Goal: Complete application form: Complete application form

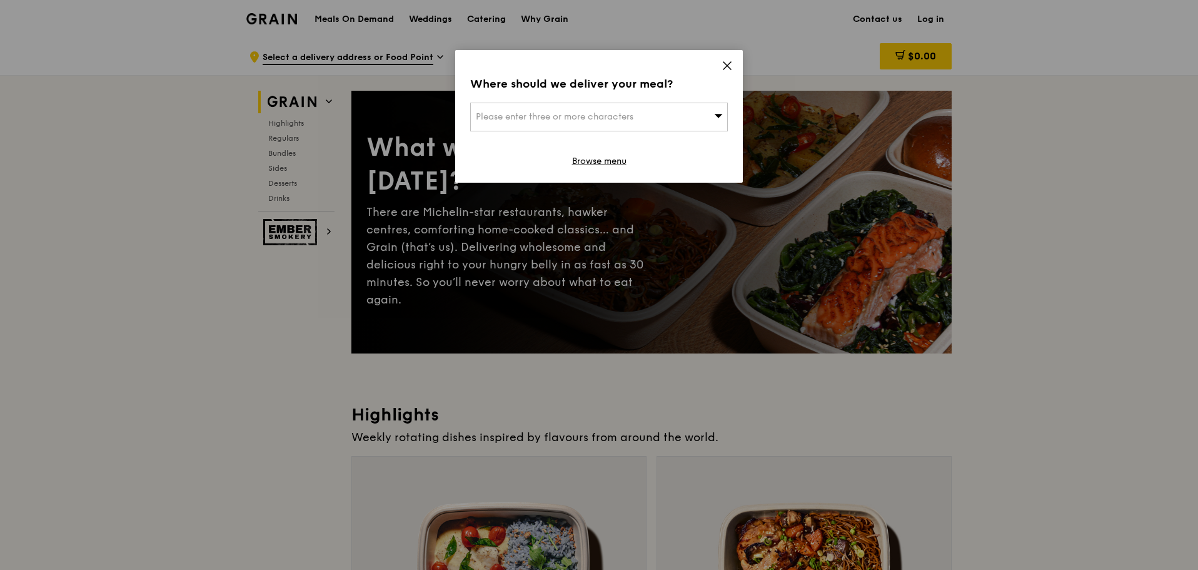
click at [733, 67] on div "Where should we deliver your meal? Please enter three or more characters Browse…" at bounding box center [599, 116] width 288 height 133
click at [725, 67] on icon at bounding box center [726, 65] width 11 height 11
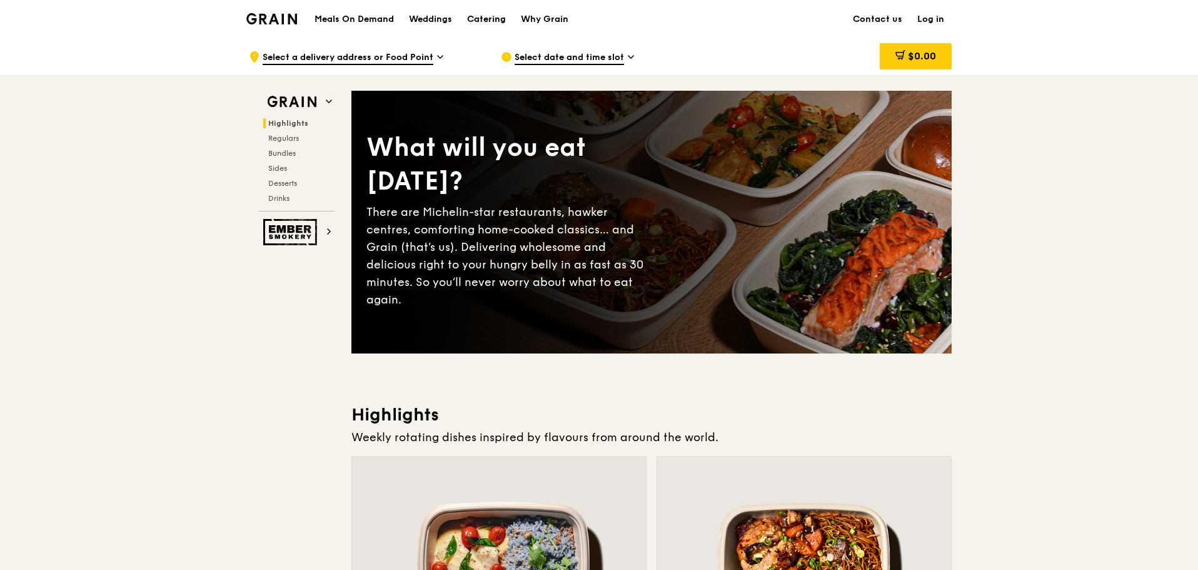
click at [498, 26] on div "Catering" at bounding box center [486, 20] width 39 height 38
click at [498, 21] on div "Catering" at bounding box center [486, 20] width 39 height 38
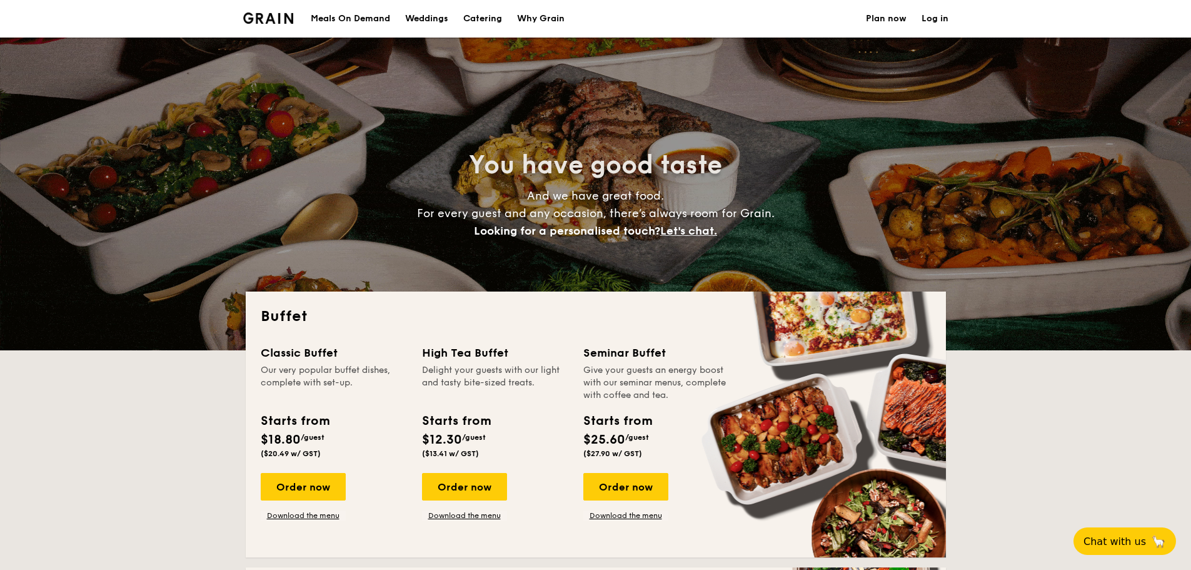
select select
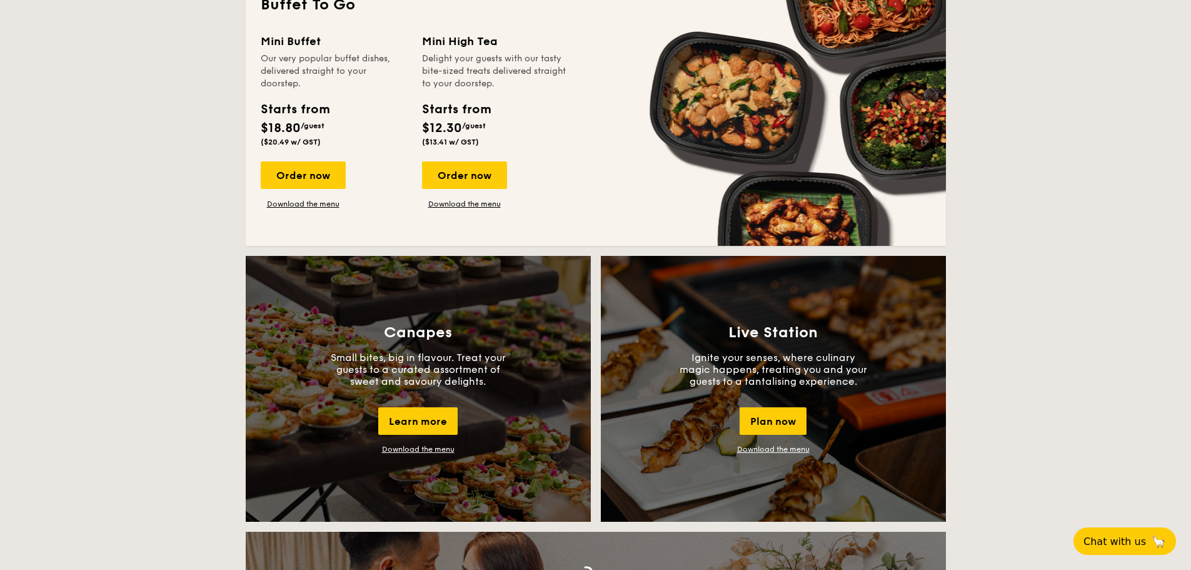
scroll to position [938, 0]
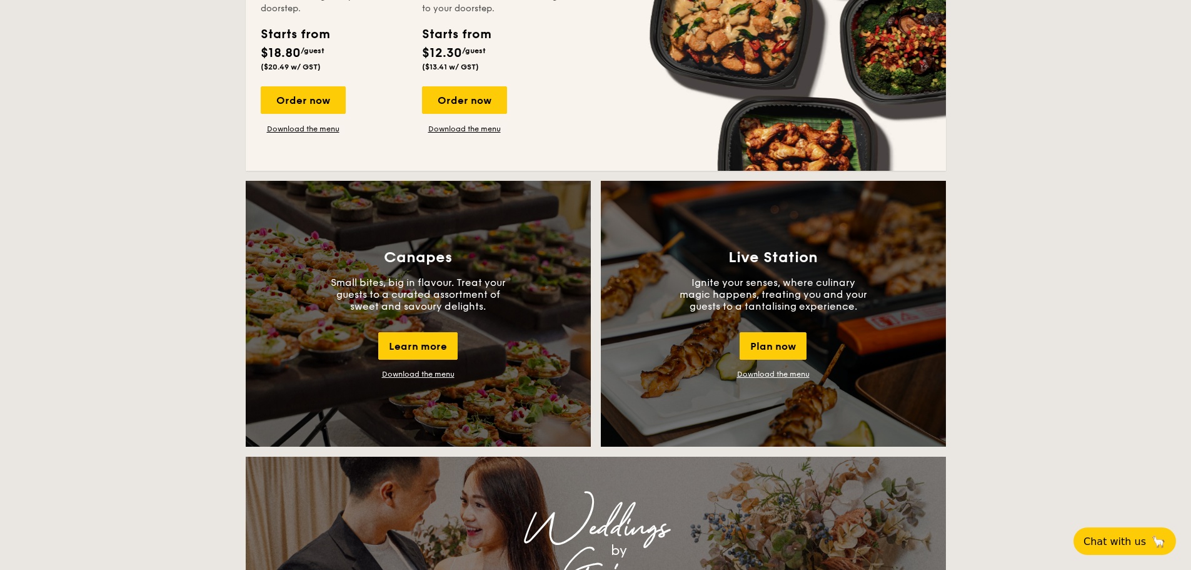
click at [384, 374] on link "Download the menu" at bounding box center [418, 373] width 73 height 9
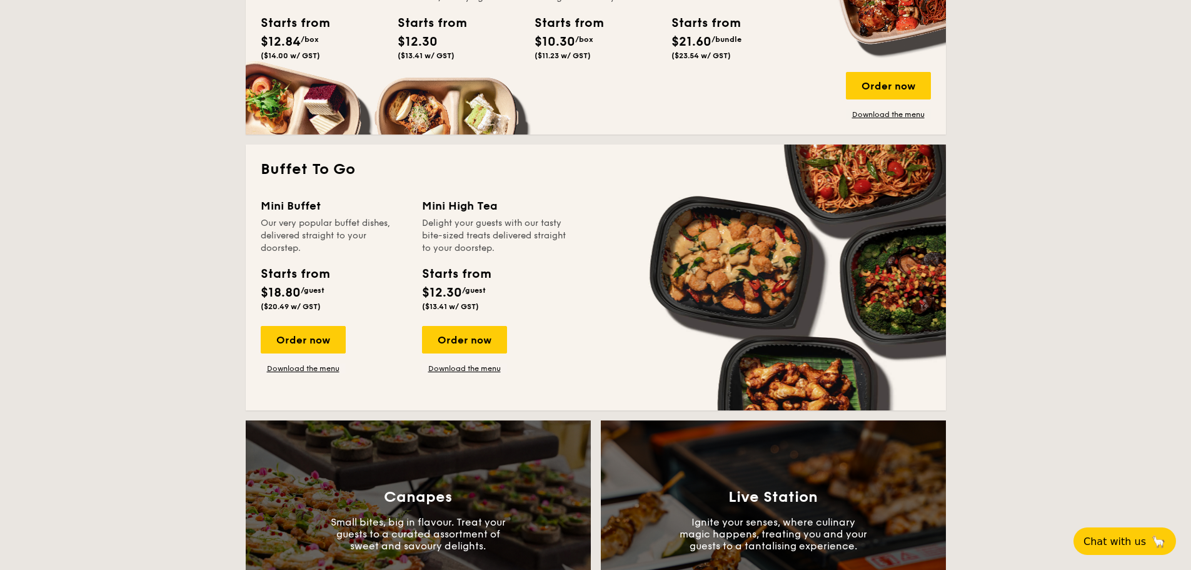
scroll to position [688, 0]
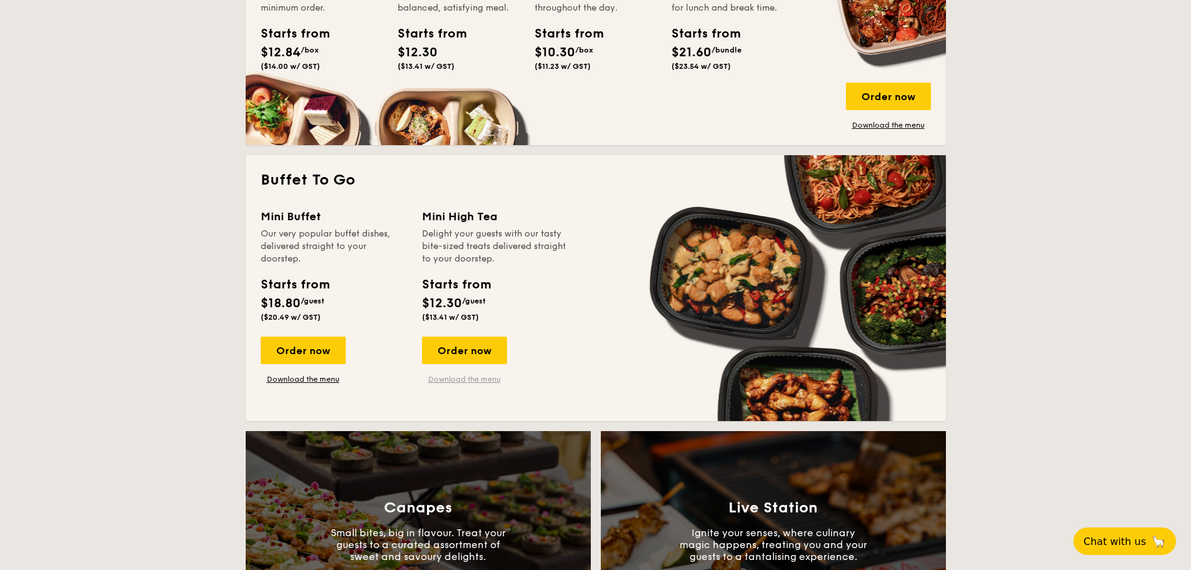
click at [464, 382] on link "Download the menu" at bounding box center [464, 379] width 85 height 10
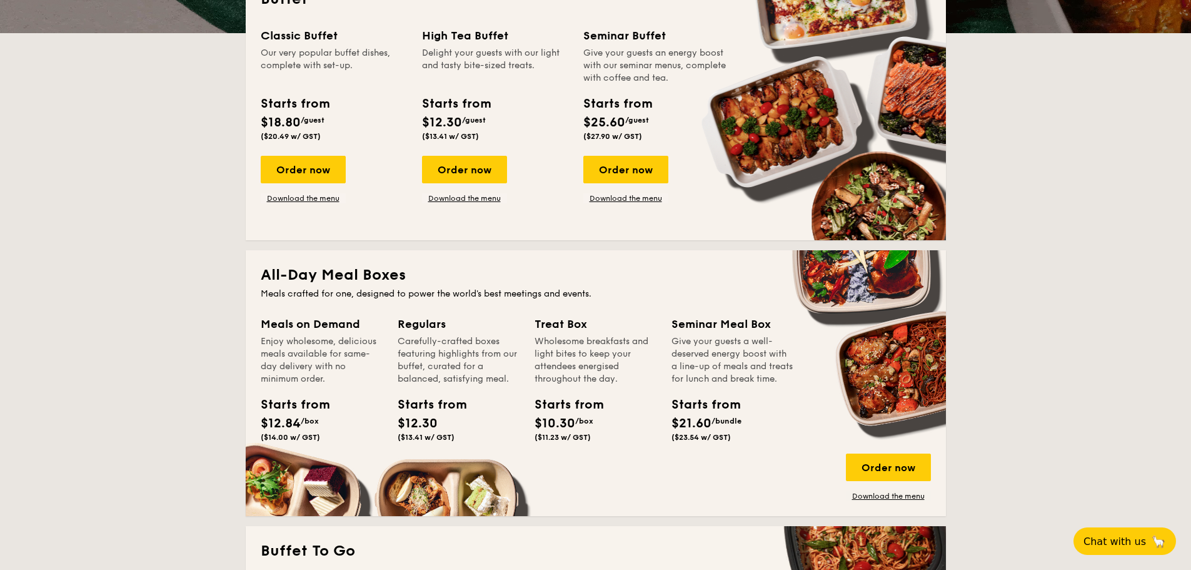
scroll to position [313, 0]
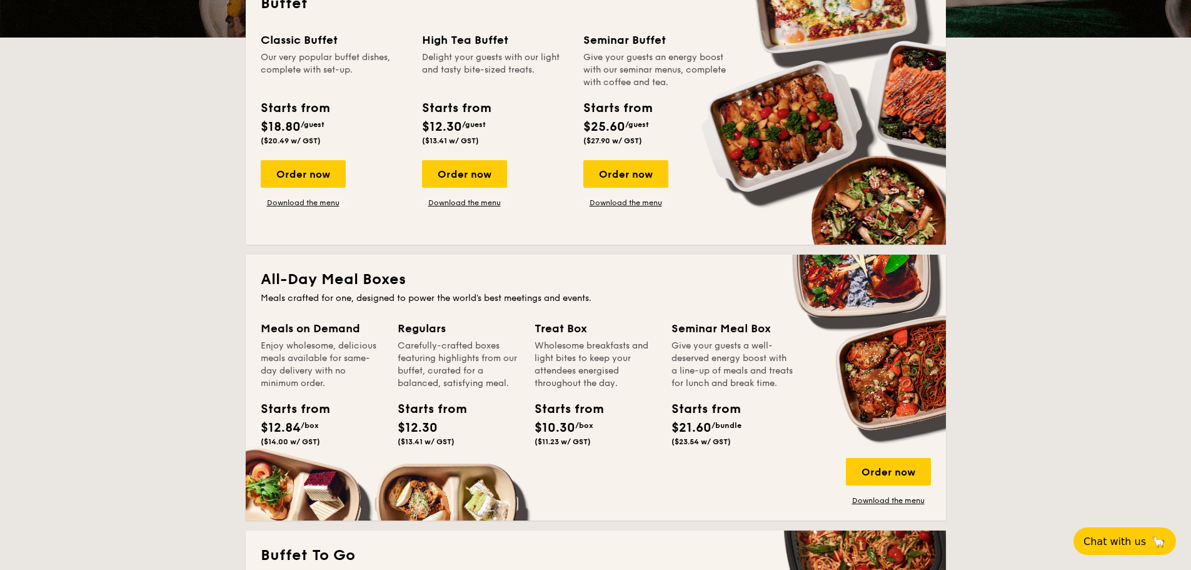
click at [573, 335] on div "Treat Box" at bounding box center [596, 328] width 122 height 18
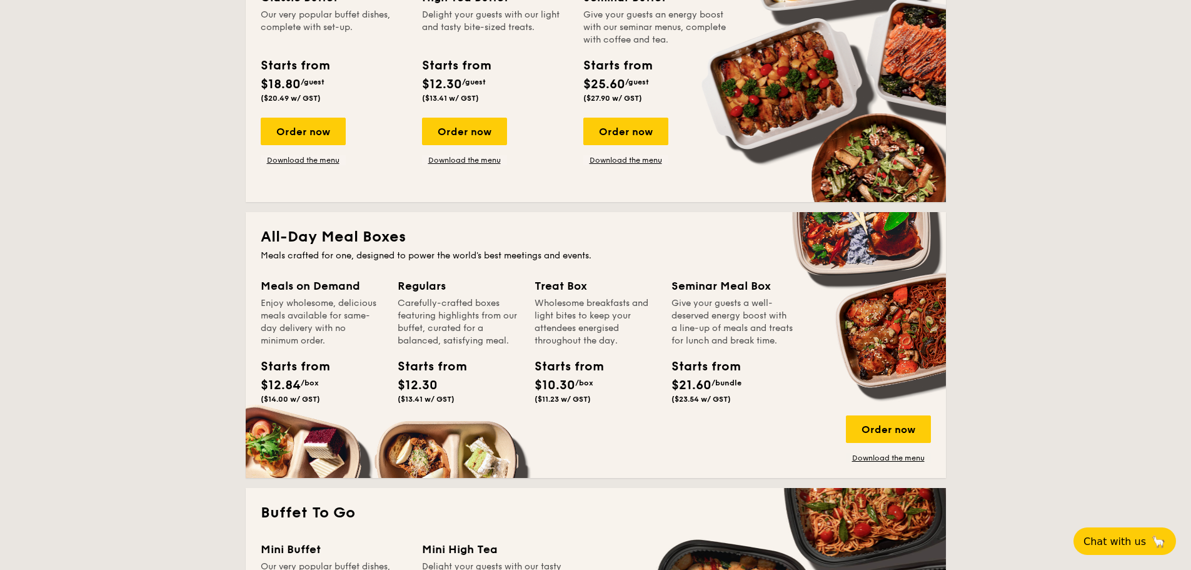
scroll to position [375, 0]
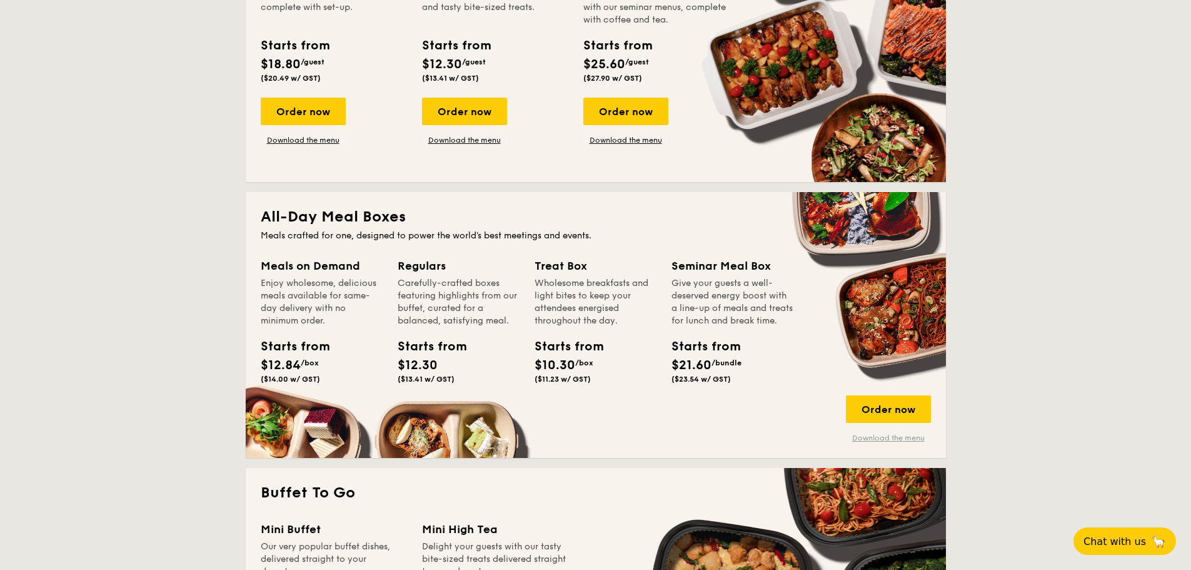
click at [874, 438] on link "Download the menu" at bounding box center [888, 438] width 85 height 10
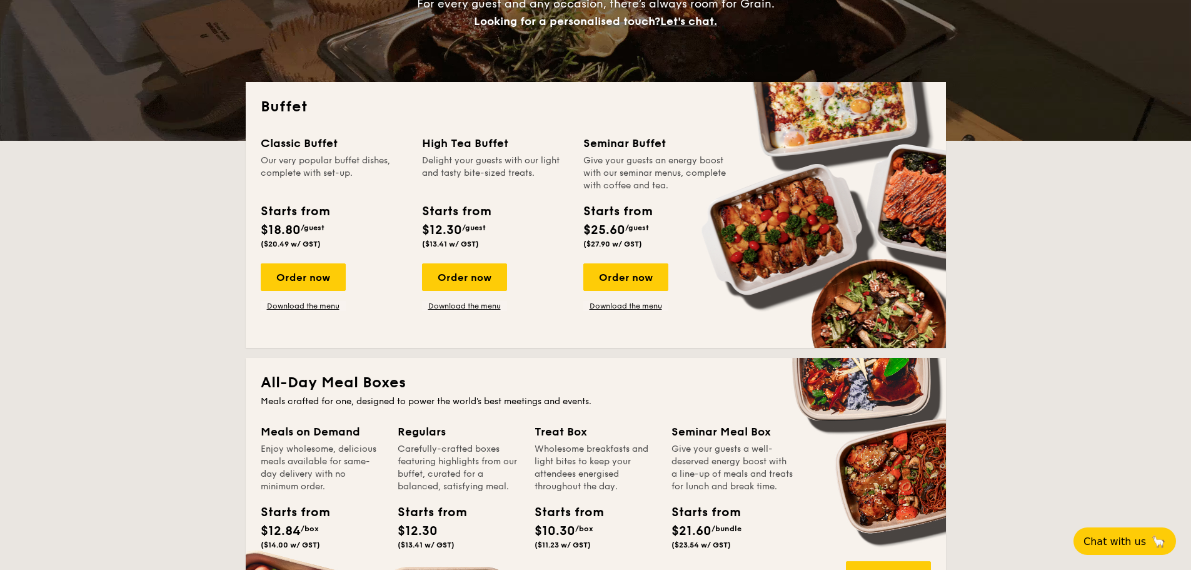
scroll to position [188, 0]
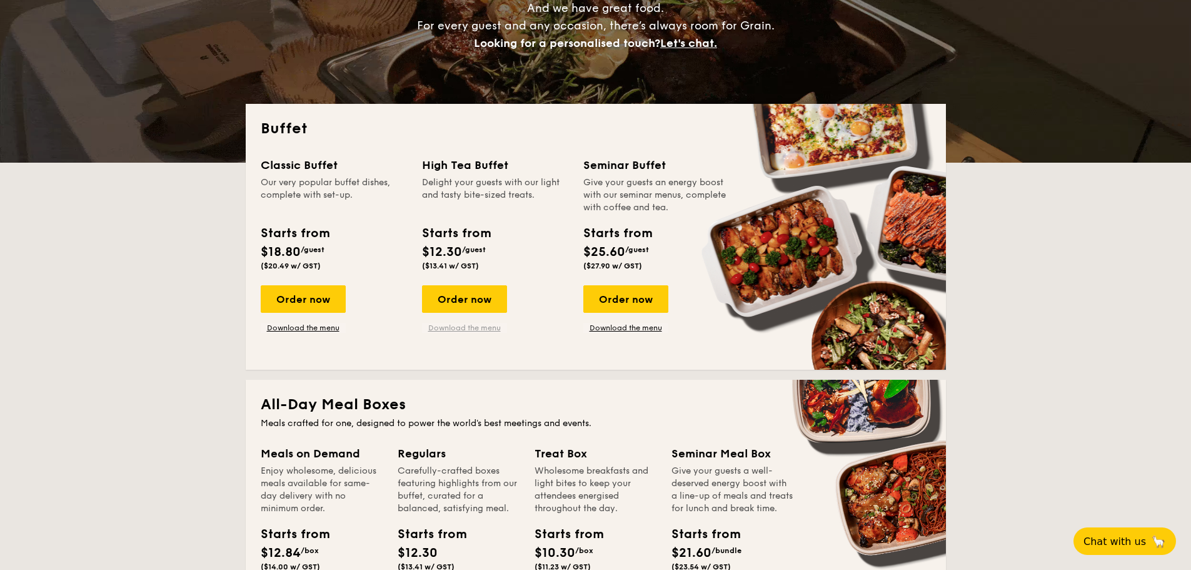
click at [476, 329] on link "Download the menu" at bounding box center [464, 328] width 85 height 10
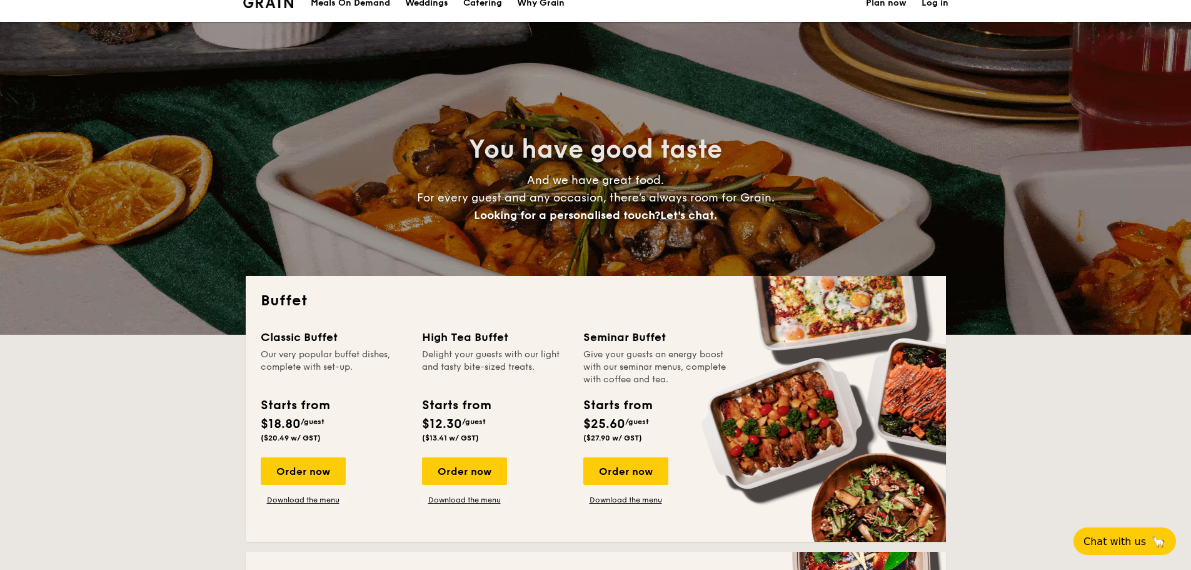
scroll to position [0, 0]
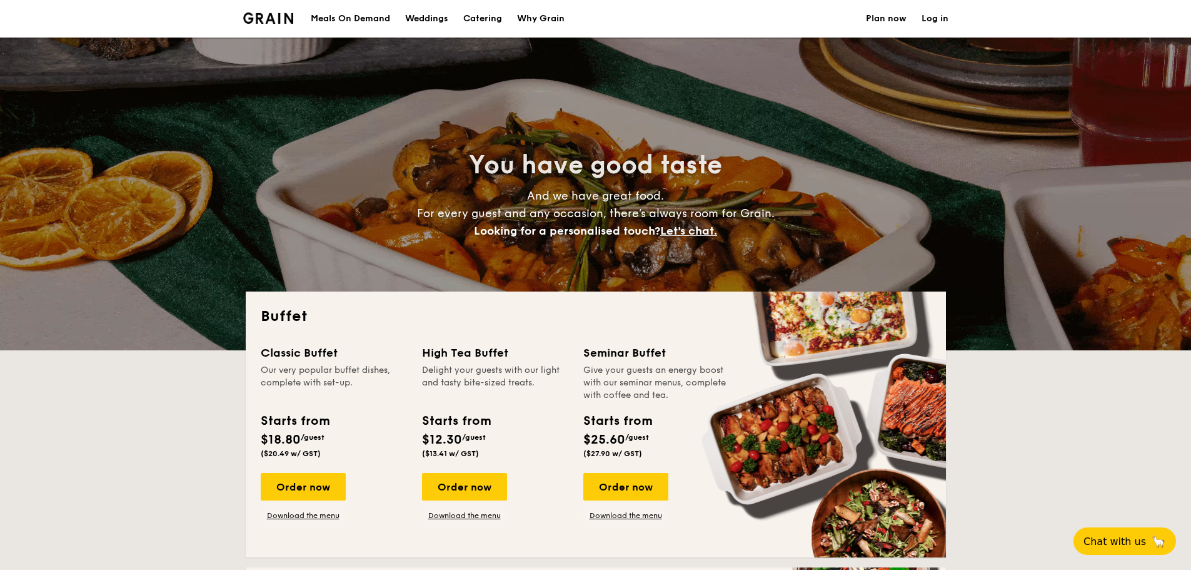
click at [683, 238] on h4 "And we have great food. For every guest and any occasion, there’s always room f…" at bounding box center [596, 213] width 560 height 53
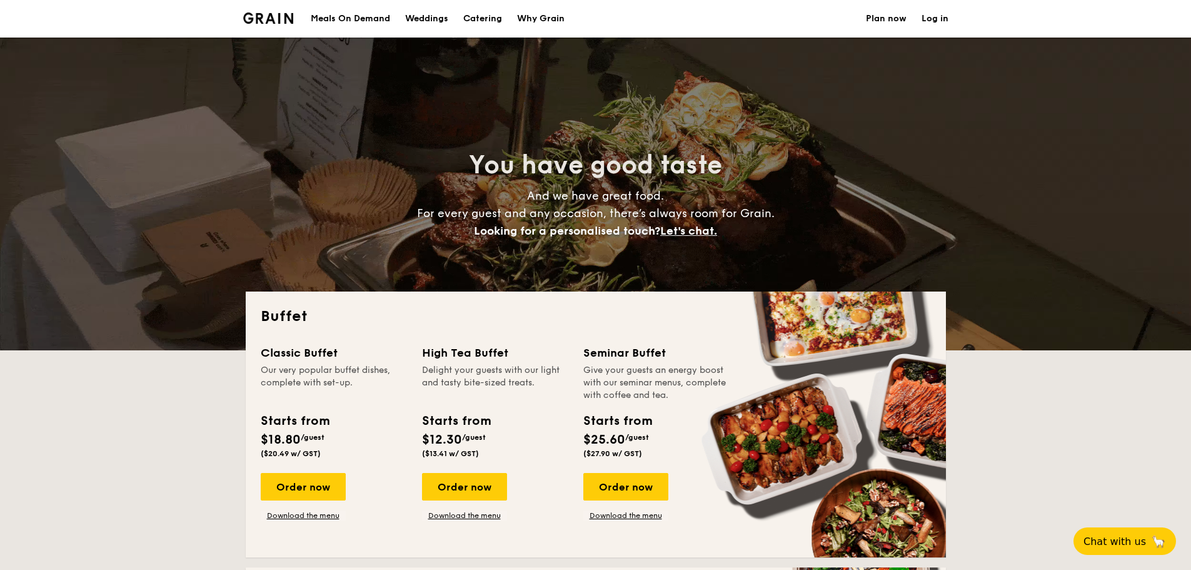
click at [683, 233] on span "Let's chat." at bounding box center [688, 231] width 57 height 14
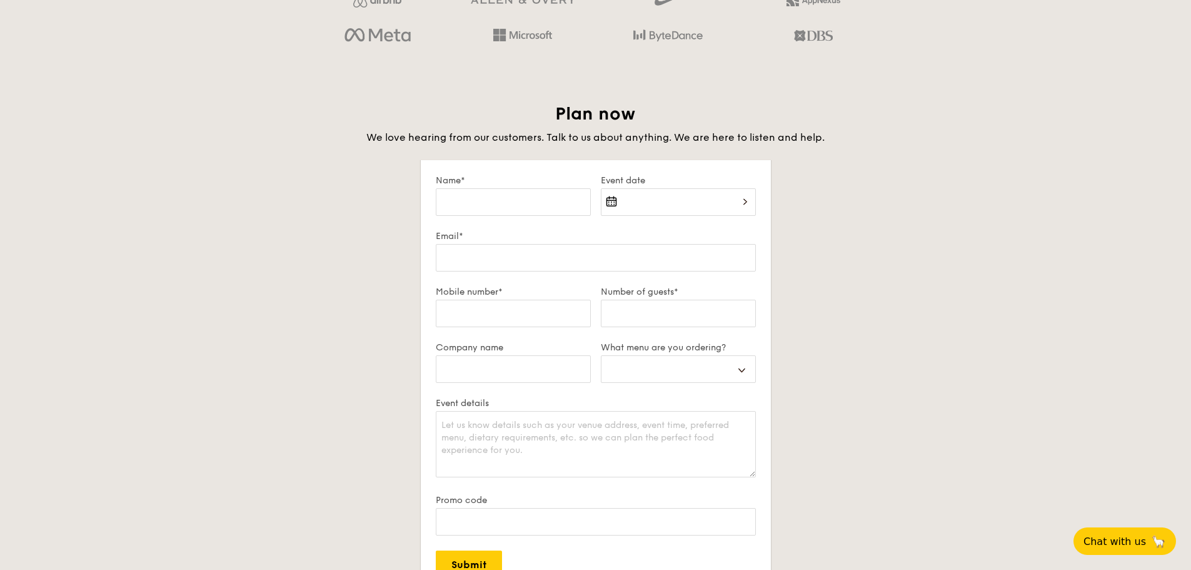
scroll to position [2146, 0]
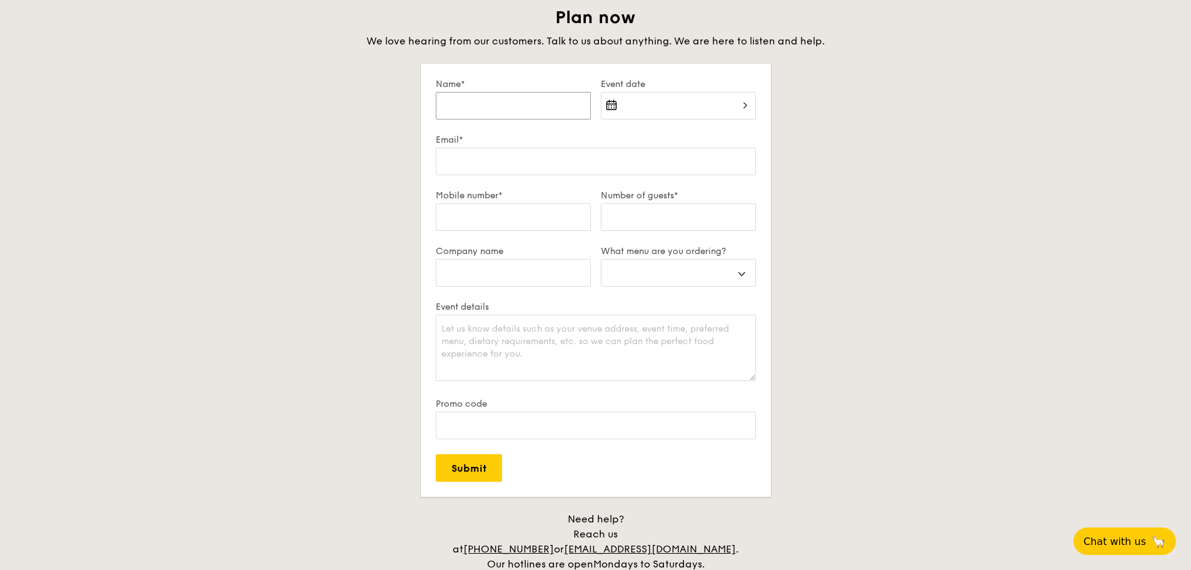
click at [512, 108] on input "Name*" at bounding box center [513, 106] width 155 height 28
type input "W"
select select
type input "Wc"
select select
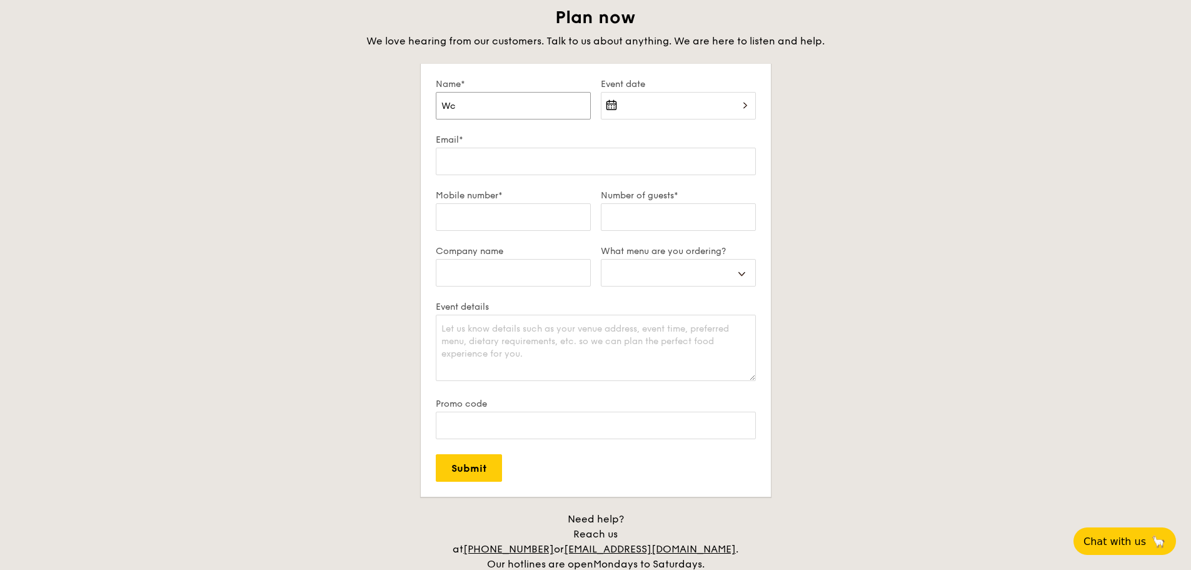
type input "W"
select select
type input "E"
select select
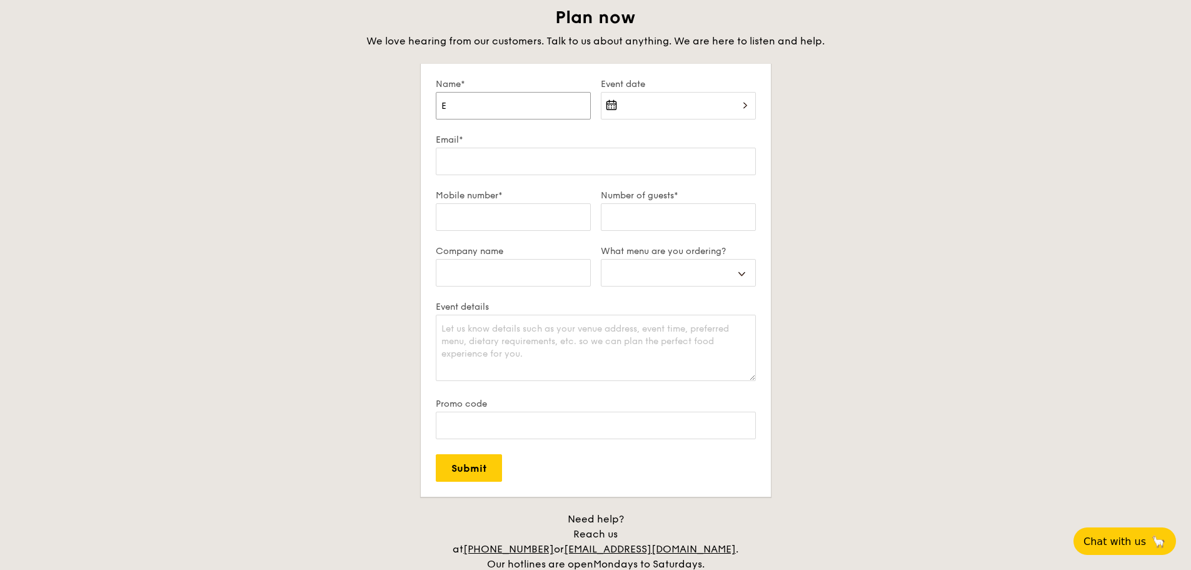
type input "Ev"
select select
type input "Evo"
select select
type input "Evon"
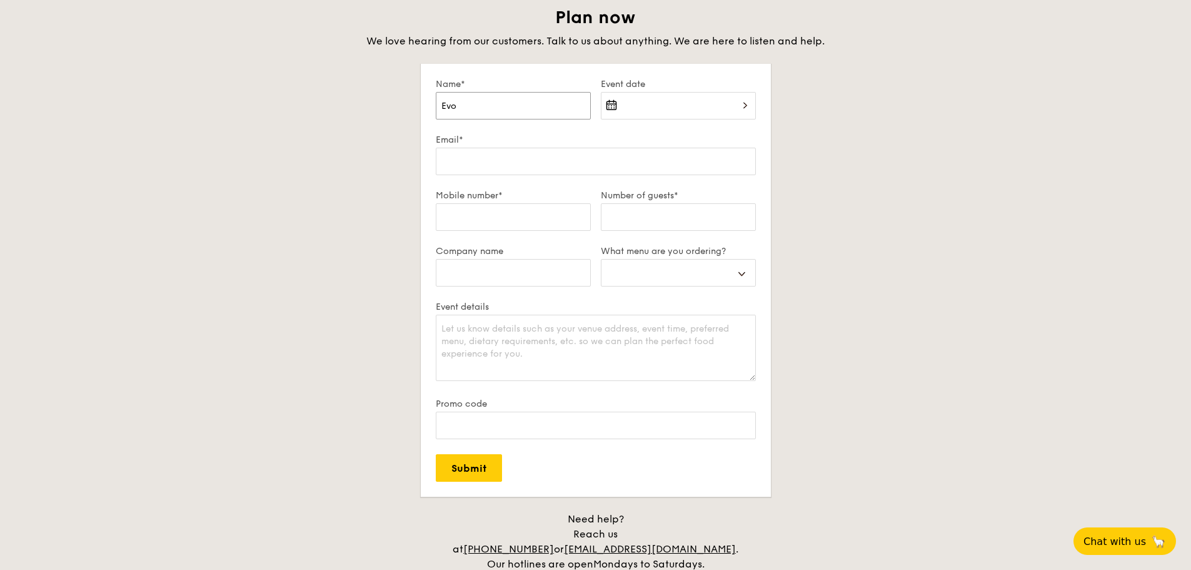
select select
type input "Evon"
click at [628, 114] on div at bounding box center [678, 113] width 155 height 43
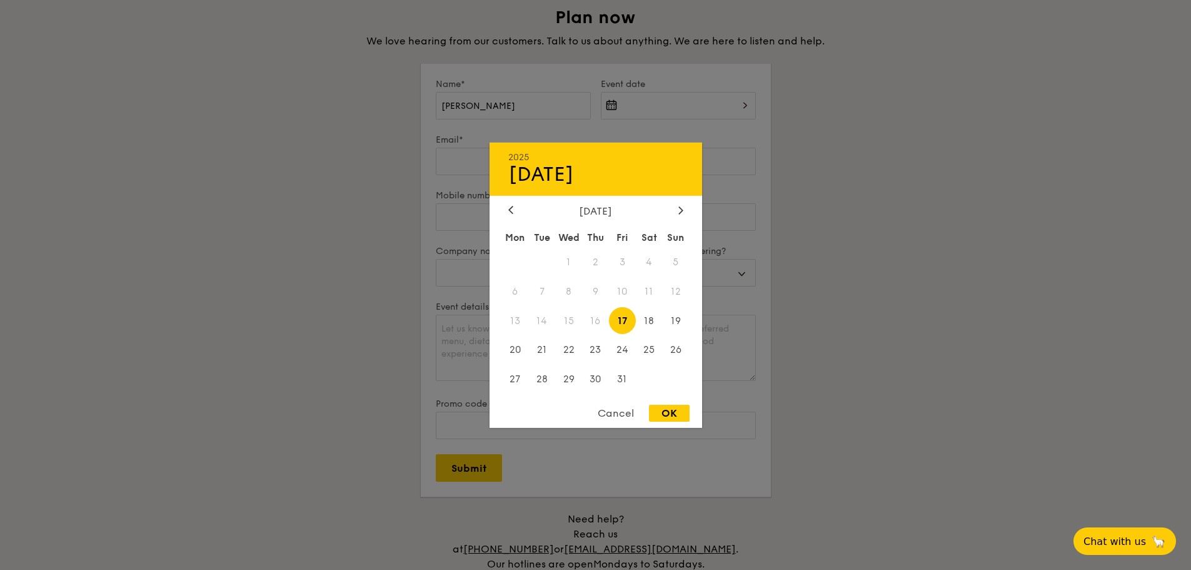
click at [686, 208] on div "October 2025" at bounding box center [596, 210] width 213 height 12
click at [685, 208] on div at bounding box center [680, 210] width 11 height 12
click at [685, 209] on div at bounding box center [680, 210] width 11 height 12
click at [503, 211] on div "December 2025" at bounding box center [596, 210] width 213 height 12
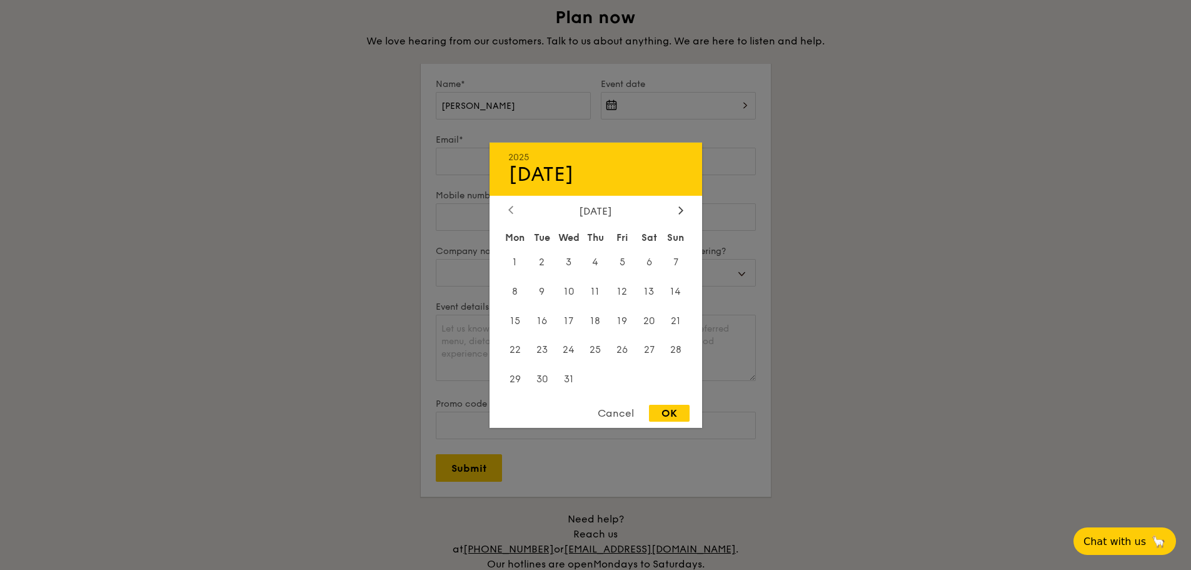
click at [513, 209] on icon at bounding box center [510, 210] width 5 height 8
click at [571, 374] on span "26" at bounding box center [568, 379] width 27 height 27
click at [675, 409] on div "OK" at bounding box center [669, 412] width 41 height 17
type input "Nov 26, 2025"
select select
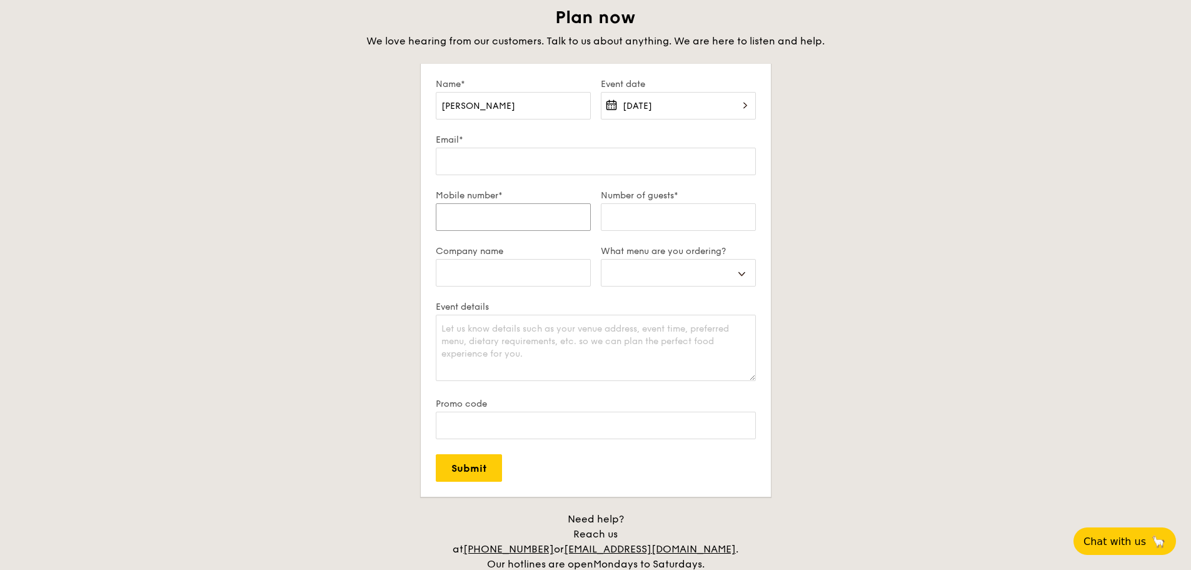
click at [505, 208] on input "Mobile number*" at bounding box center [513, 217] width 155 height 28
type input "9220 7778"
select select
click at [648, 220] on input "Number of guests*" at bounding box center [678, 217] width 155 height 28
type input "3"
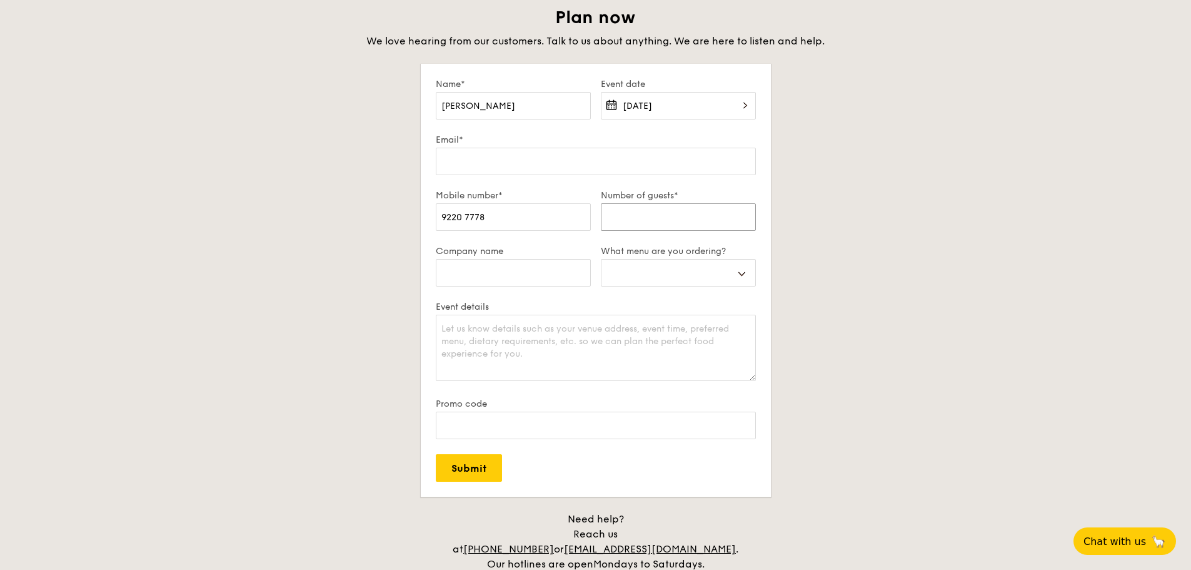
select select
type input "37"
select select
type input "37"
click at [671, 271] on select "Buffet Mini Buffet High Tea Canapés Meal Boxes Wedding" at bounding box center [678, 273] width 155 height 28
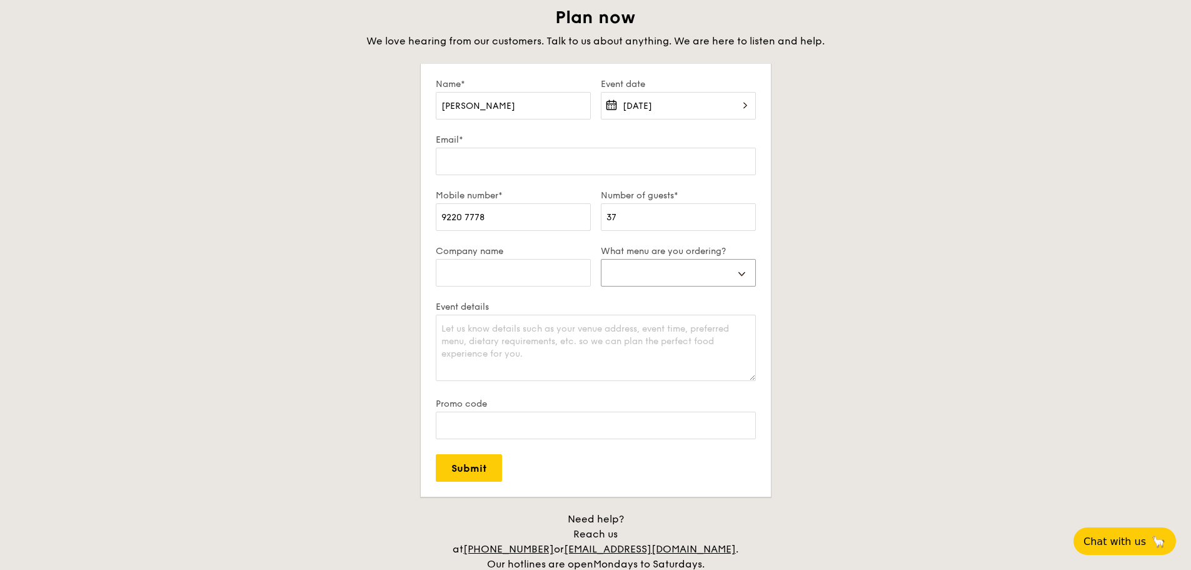
select select "miniBuffet"
click at [601, 259] on select "Buffet Mini Buffet High Tea Canapés Meal Boxes Wedding" at bounding box center [678, 273] width 155 height 28
click at [492, 274] on input "Company name" at bounding box center [513, 273] width 155 height 28
type input "Marina Bay Sands"
click at [496, 322] on textarea "Event details" at bounding box center [596, 347] width 320 height 66
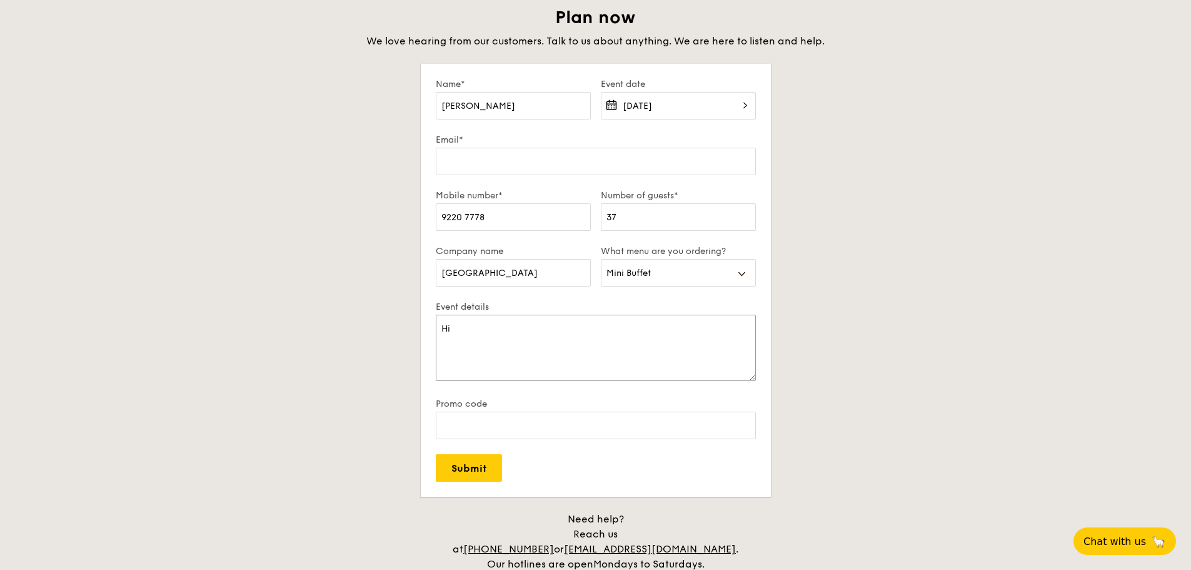
type textarea "Hi"
click at [461, 170] on input "Email*" at bounding box center [596, 162] width 320 height 28
type input "evon.goh@marinabaysands.com"
click at [463, 425] on input "Promo code" at bounding box center [596, 425] width 320 height 28
click at [458, 336] on textarea "Hi" at bounding box center [596, 347] width 320 height 66
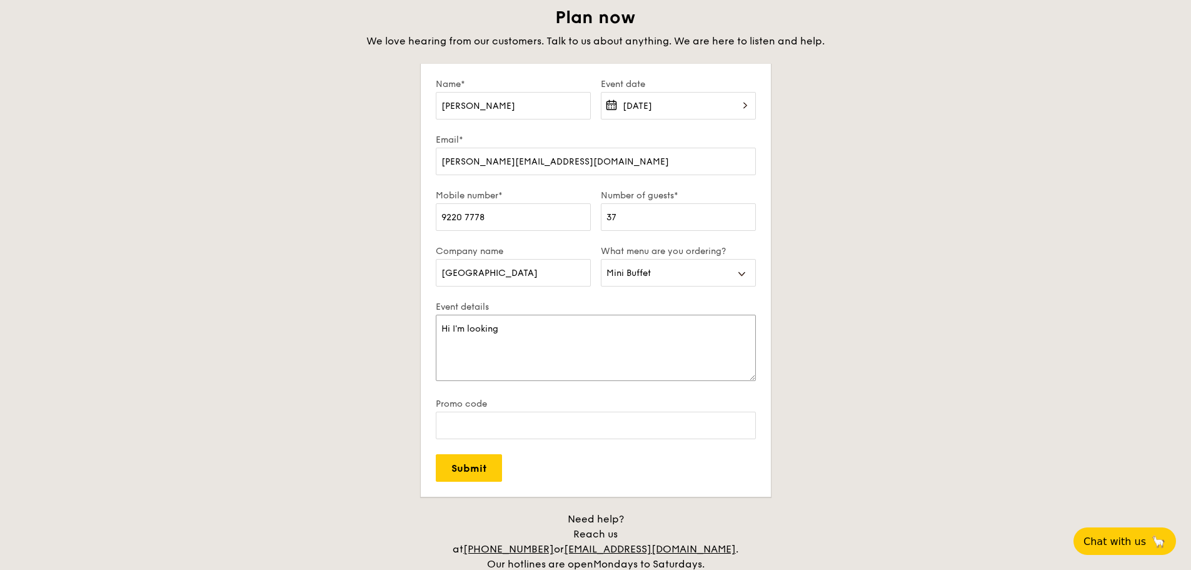
click at [510, 321] on textarea "Hi I'm looking" at bounding box center [596, 347] width 320 height 66
drag, startPoint x: 510, startPoint y: 327, endPoint x: 451, endPoint y: 329, distance: 58.2
click at [451, 329] on textarea "Hi I'm looking" at bounding box center [596, 347] width 320 height 66
click at [490, 362] on textarea "Hi Grain I'm look" at bounding box center [596, 347] width 320 height 66
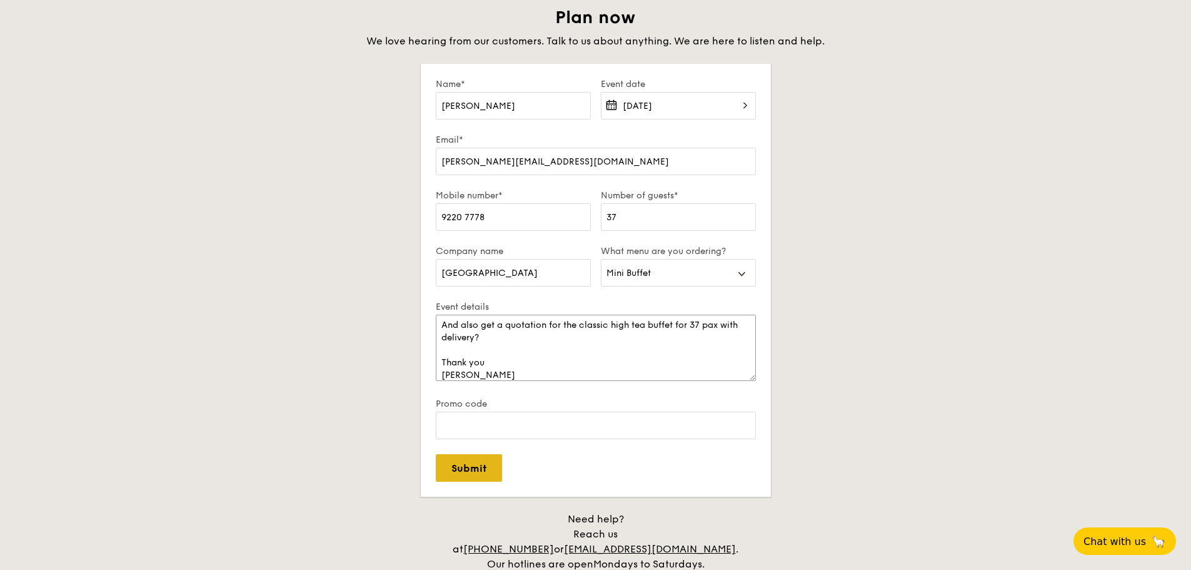
type textarea "Hi Grain I'm looking to plan a team building for my team, can i check if this m…"
click at [467, 464] on input "Submit" at bounding box center [469, 468] width 66 height 28
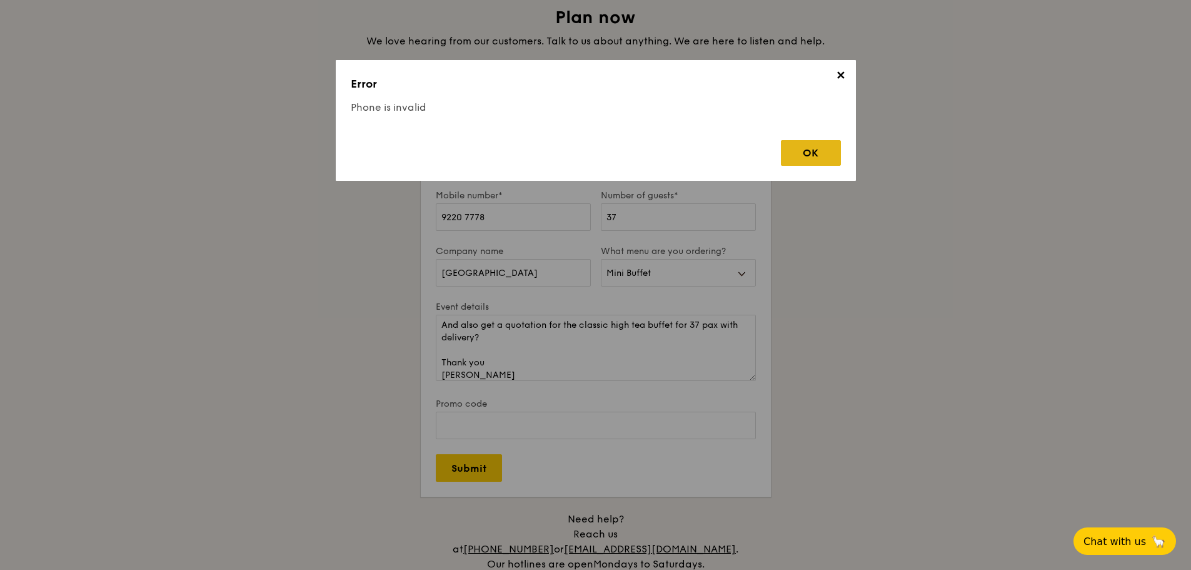
click at [804, 147] on div "OK" at bounding box center [811, 153] width 60 height 26
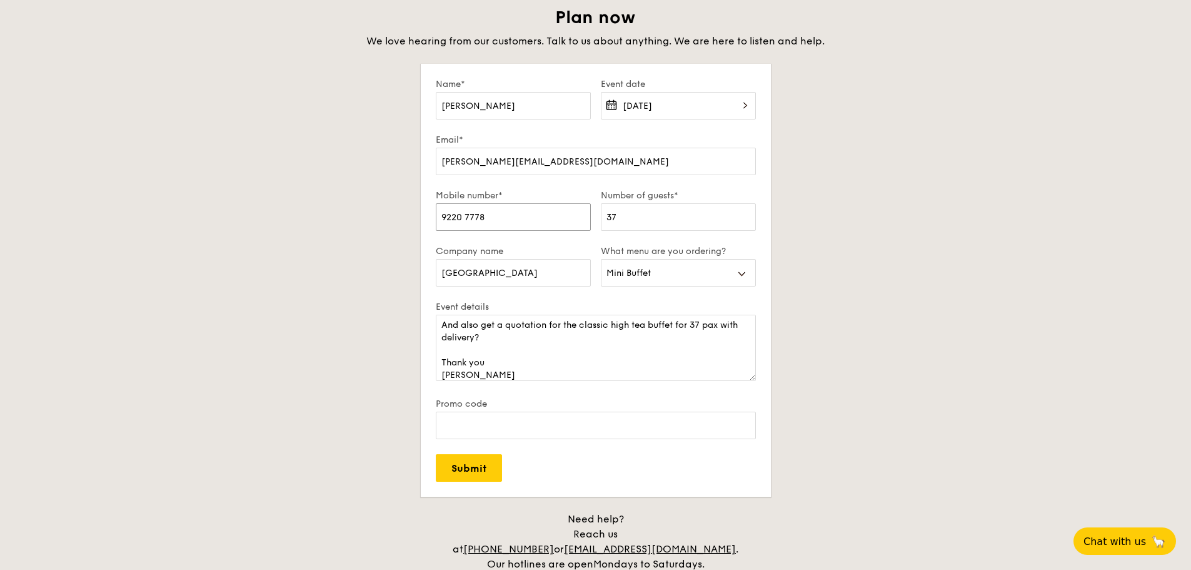
click at [491, 217] on input "9220 7778" at bounding box center [513, 217] width 155 height 28
click at [441, 215] on input "9220 7778" at bounding box center [513, 217] width 155 height 28
click at [436, 454] on input "Submit" at bounding box center [469, 468] width 66 height 28
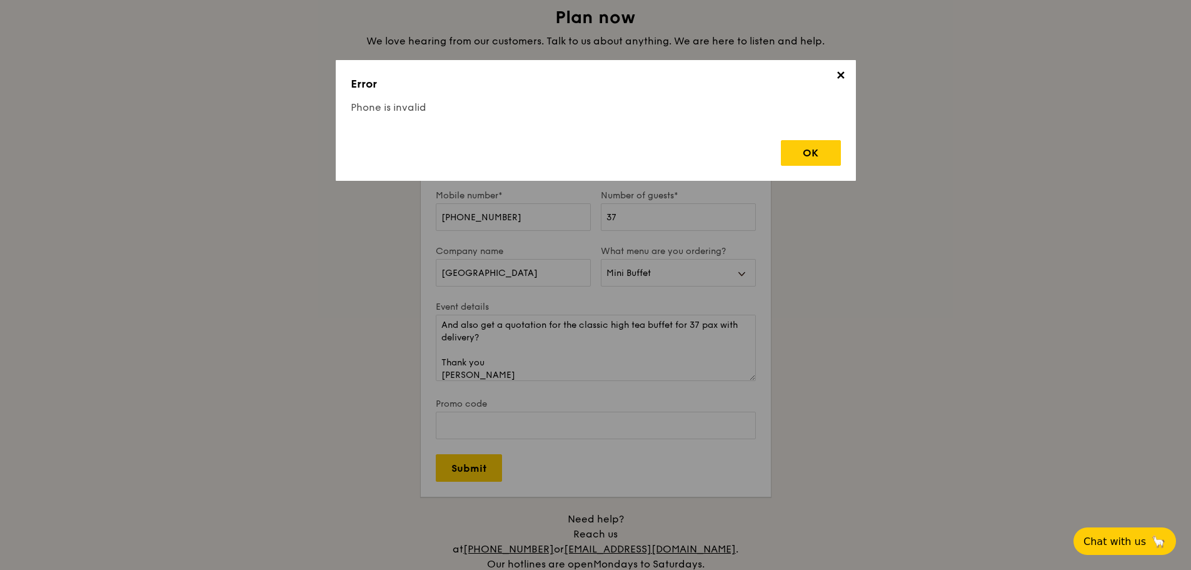
drag, startPoint x: 791, startPoint y: 157, endPoint x: 781, endPoint y: 158, distance: 10.0
click at [791, 156] on div "OK" at bounding box center [811, 153] width 60 height 26
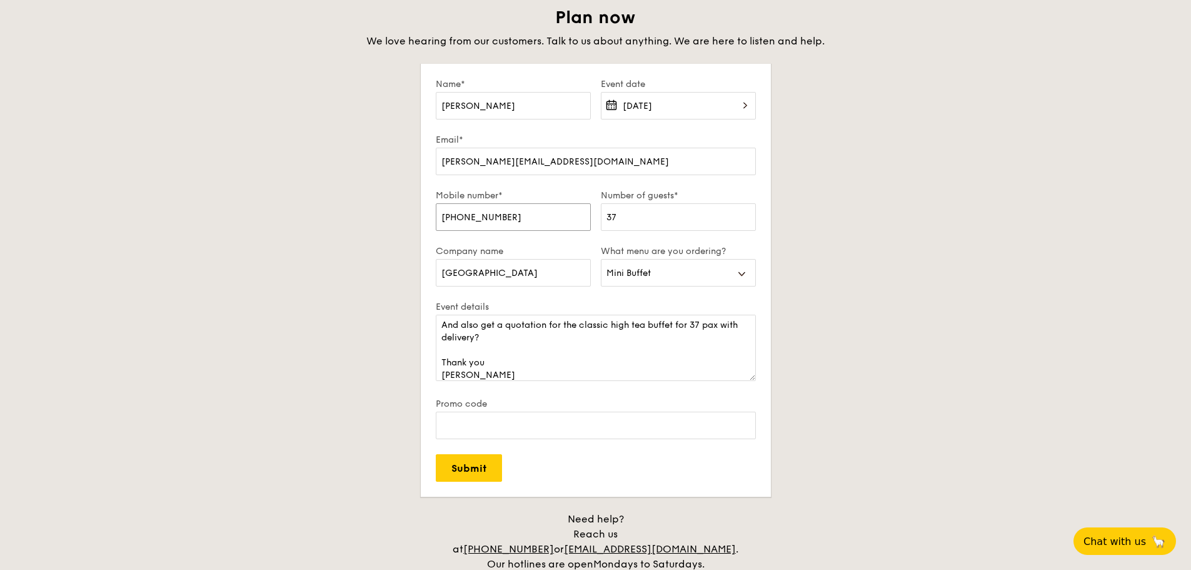
click at [486, 223] on input "+659220 7778" at bounding box center [513, 217] width 155 height 28
click at [457, 220] on input "+659220 7778" at bounding box center [513, 217] width 155 height 28
click at [467, 466] on input "Submit" at bounding box center [469, 468] width 66 height 28
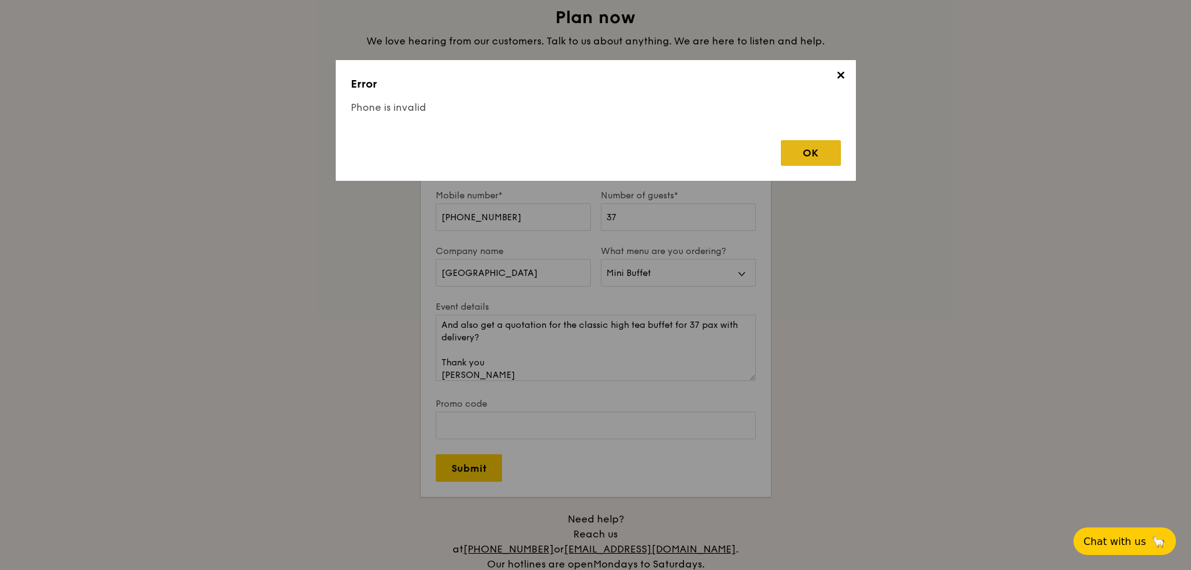
click at [818, 156] on div "OK" at bounding box center [811, 153] width 60 height 26
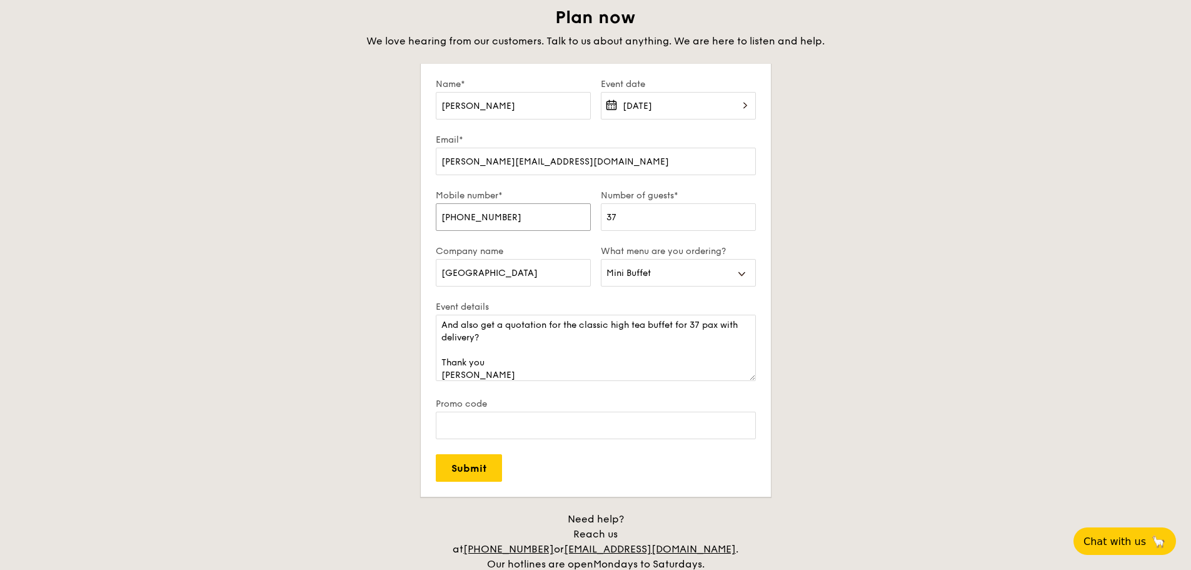
click at [551, 212] on input "+65 9220 7778" at bounding box center [513, 217] width 155 height 28
drag, startPoint x: 524, startPoint y: 218, endPoint x: 245, endPoint y: 201, distance: 279.3
click at [246, 201] on div "Plan now We love hearing from our customers. Talk to us about anything. We are …" at bounding box center [596, 296] width 700 height 580
type input "92207778"
click at [495, 466] on input "Submit" at bounding box center [469, 468] width 66 height 28
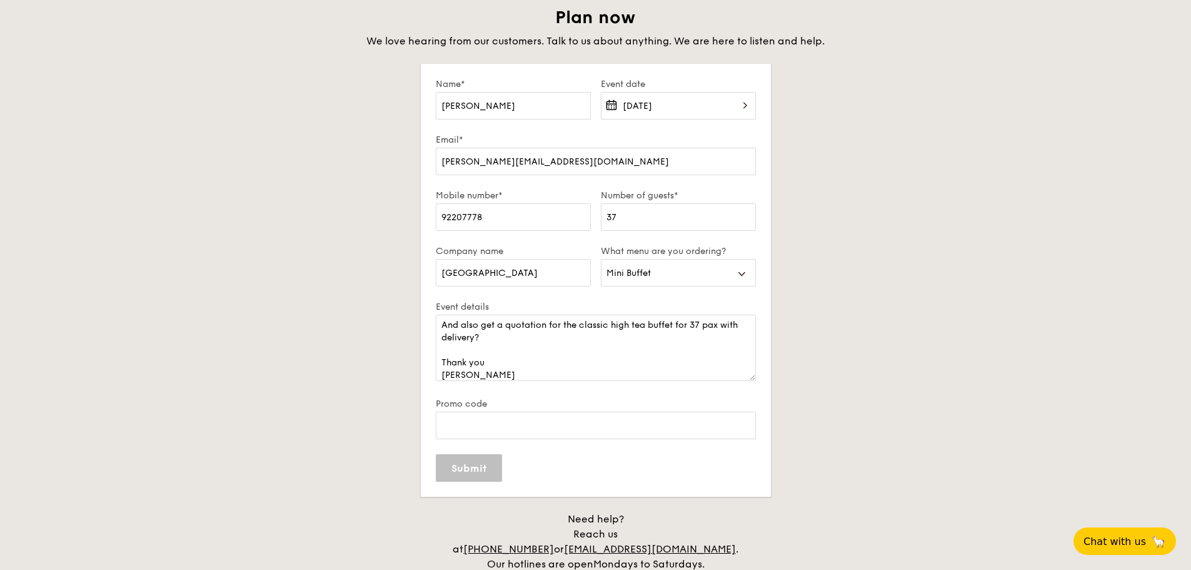
select select
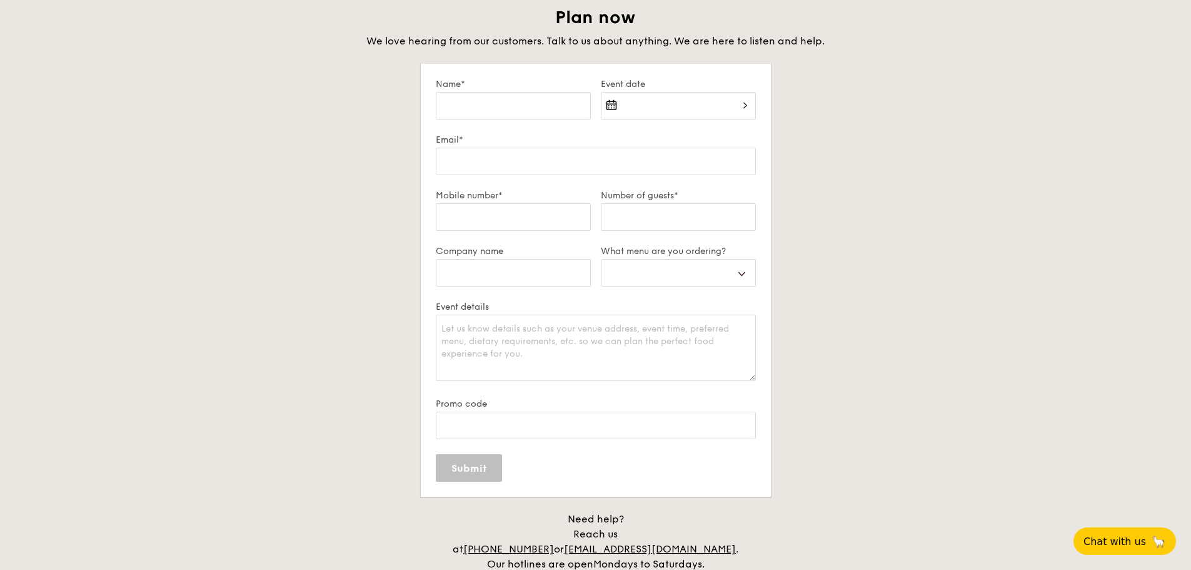
scroll to position [0, 0]
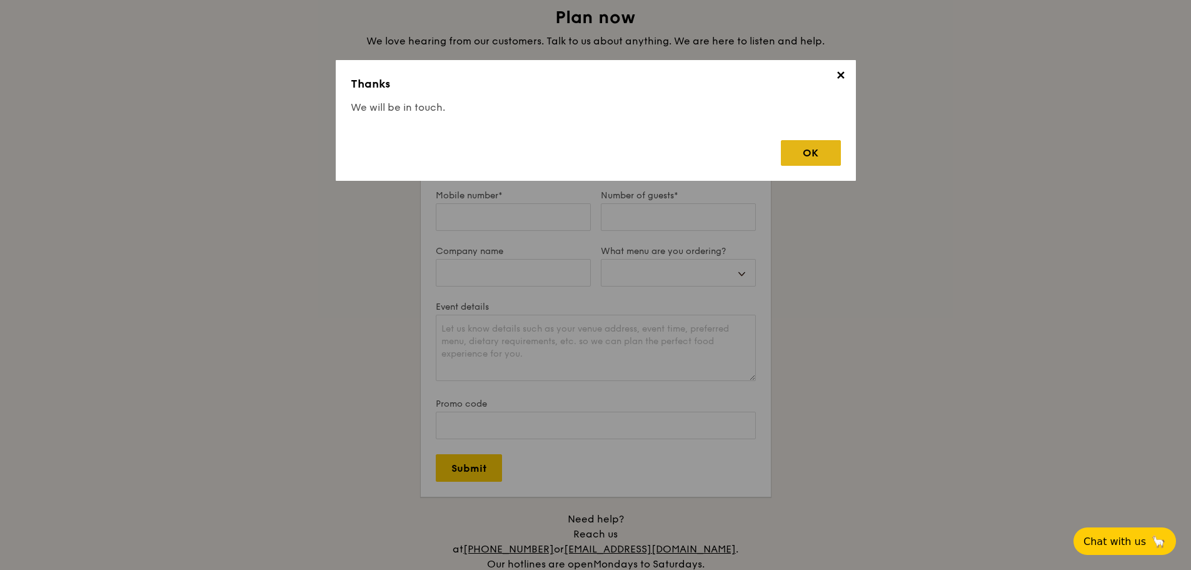
click at [809, 154] on div "OK" at bounding box center [811, 153] width 60 height 26
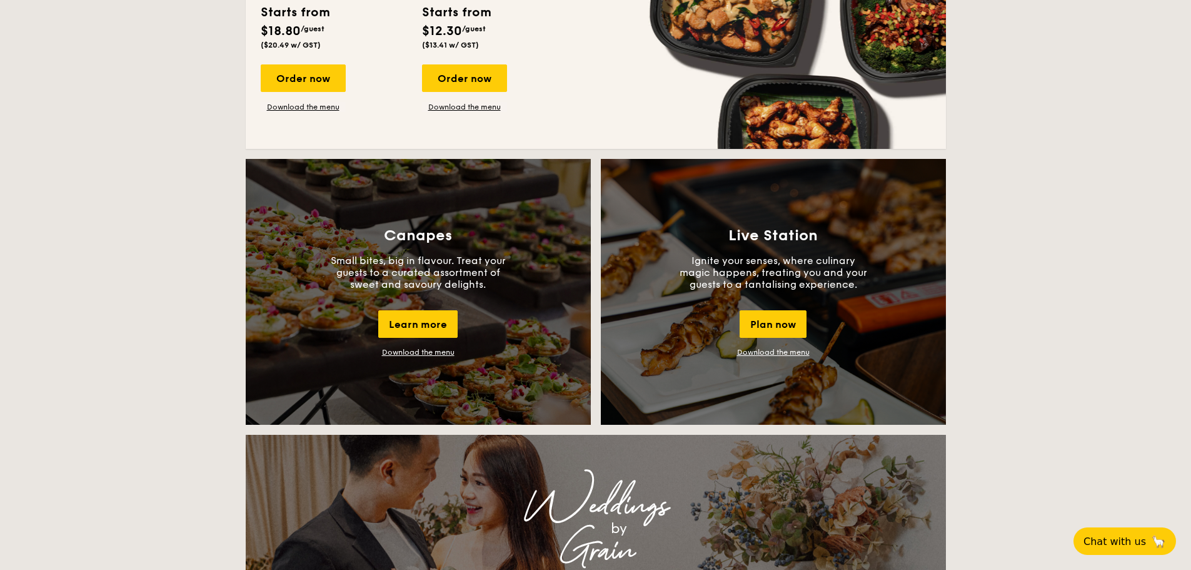
scroll to position [958, 0]
